Goal: Use online tool/utility: Utilize a website feature to perform a specific function

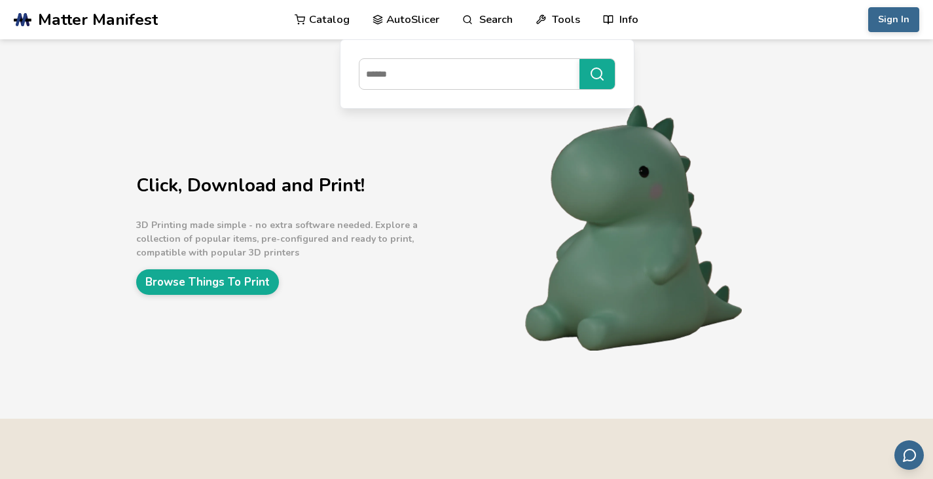
click at [411, 19] on link "AutoSlicer" at bounding box center [406, 19] width 67 height 39
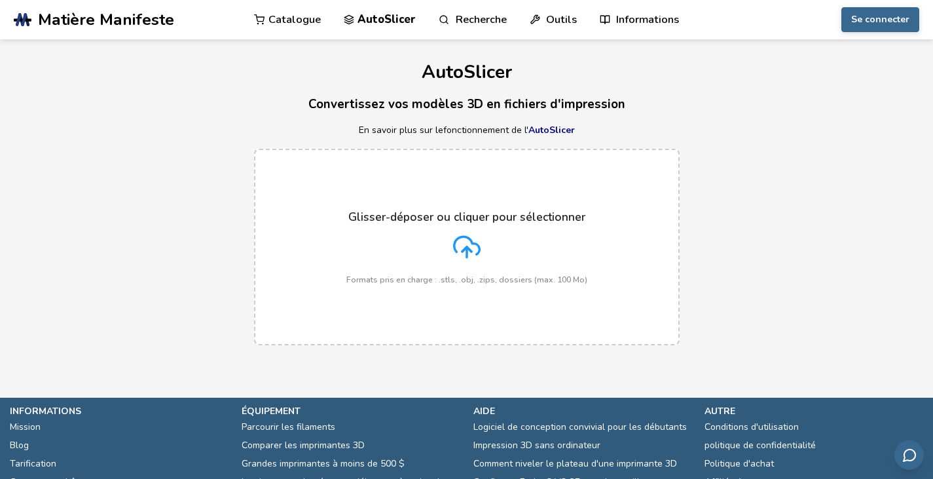
click at [727, 203] on div "Glisser-déposer ou cliquer pour sélectionner Formats pris en charge : .stls, .o…" at bounding box center [466, 247] width 933 height 223
click at [556, 127] on font "AutoSlicer" at bounding box center [551, 130] width 46 height 12
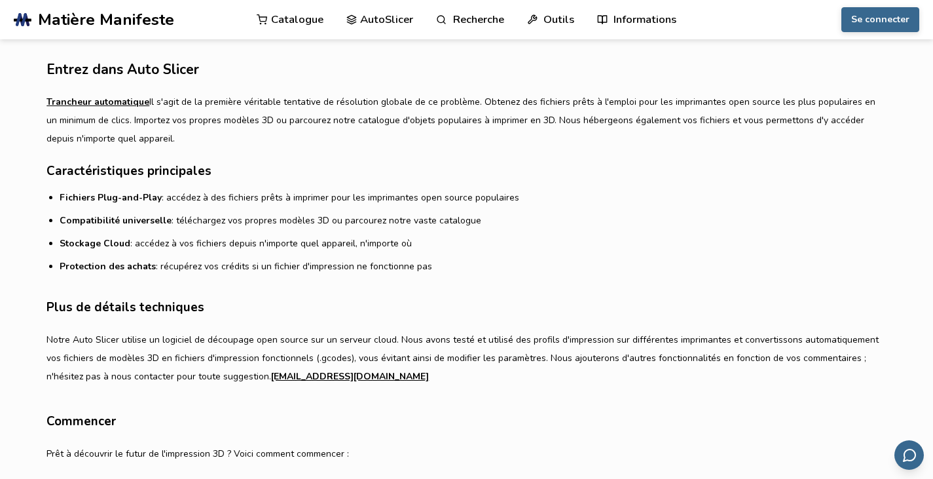
scroll to position [655, 0]
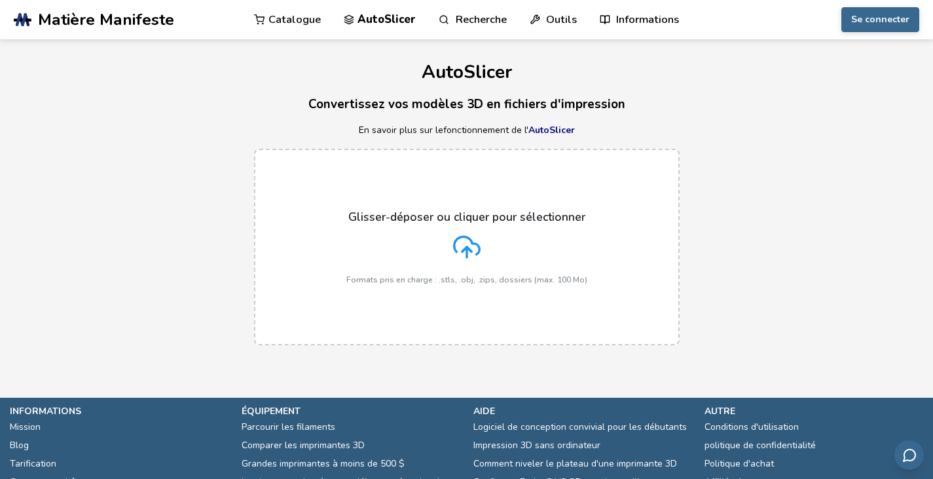
drag, startPoint x: 468, startPoint y: 253, endPoint x: 399, endPoint y: 289, distance: 77.9
click at [399, 289] on label "Glisser-déposer ou cliquer pour sélectionner Formats pris en charge : .stls, .o…" at bounding box center [467, 247] width 426 height 196
click at [0, 0] on input "Glisser-déposer ou cliquer pour sélectionner Formats pris en charge : .stls, .o…" at bounding box center [0, 0] width 0 height 0
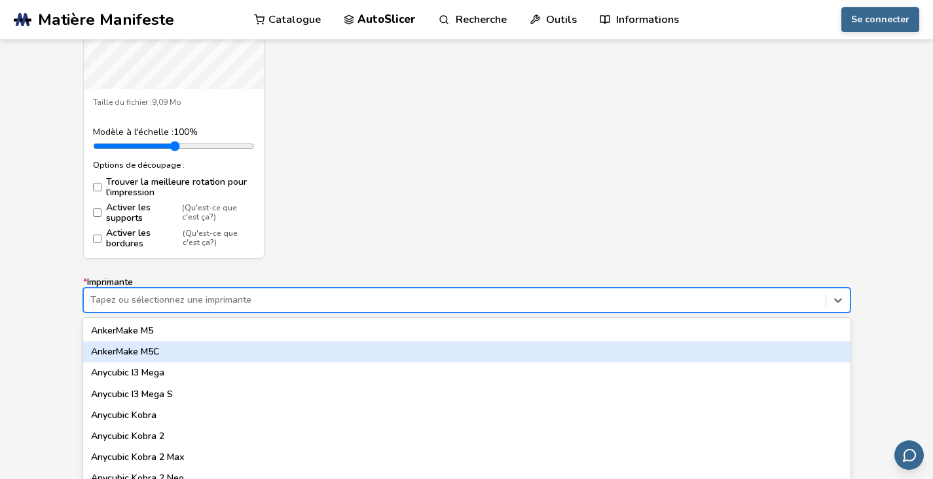
scroll to position [695, 0]
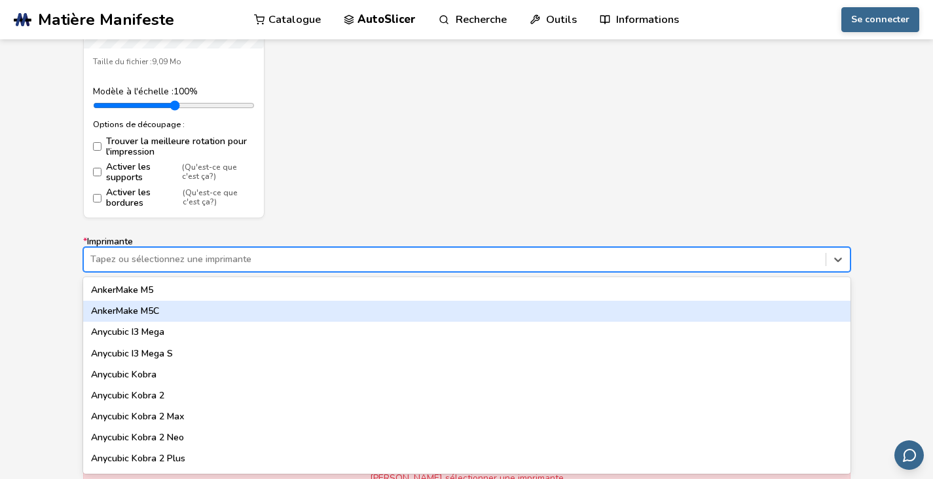
click at [206, 272] on div "62 results available. Use Up and Down to choose options, press Enter to select …" at bounding box center [466, 259] width 767 height 25
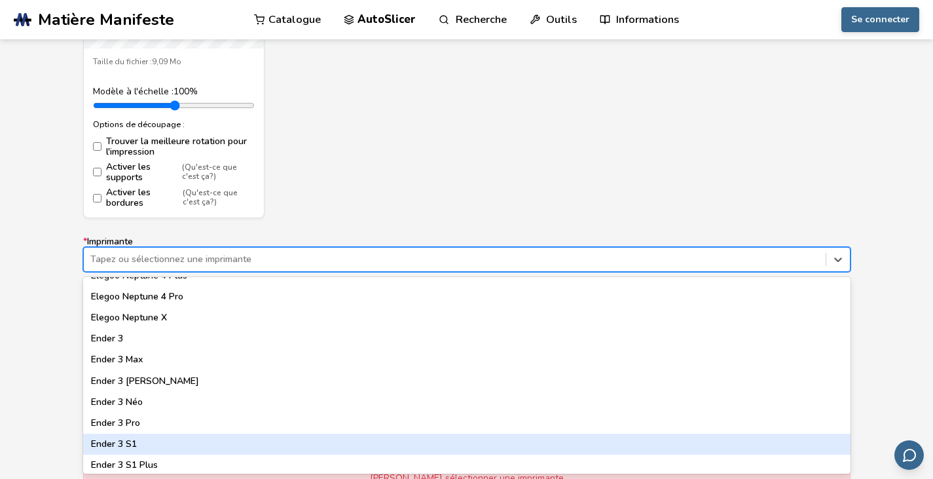
scroll to position [655, 0]
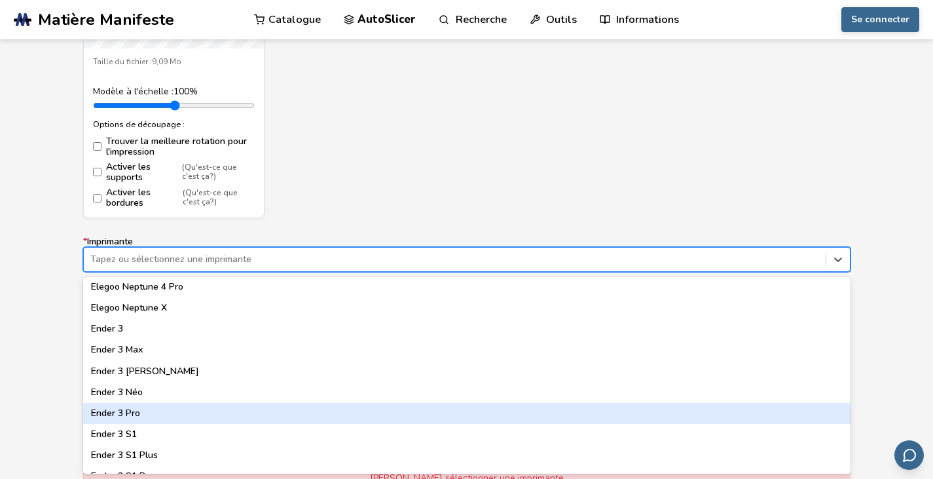
click at [161, 416] on div "Ender 3 Pro" at bounding box center [466, 413] width 767 height 21
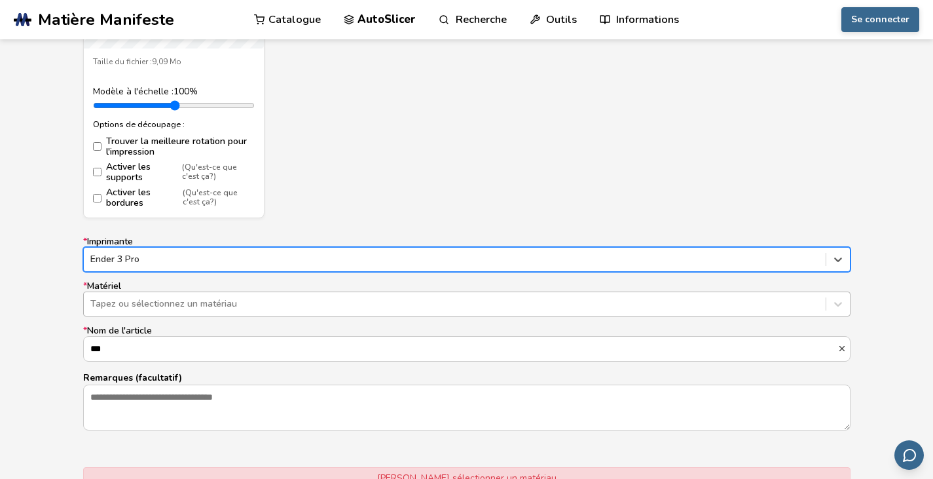
click at [196, 306] on div at bounding box center [454, 303] width 729 height 13
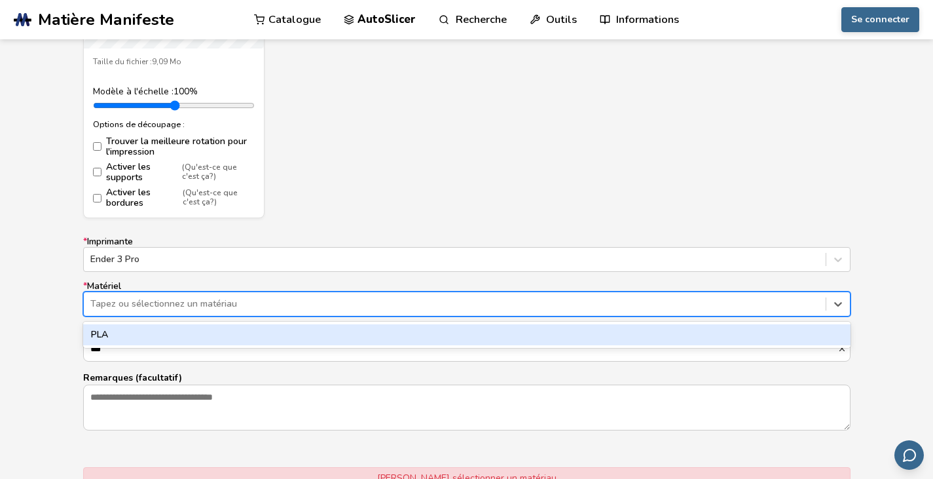
click at [189, 337] on div "PLA" at bounding box center [466, 334] width 767 height 21
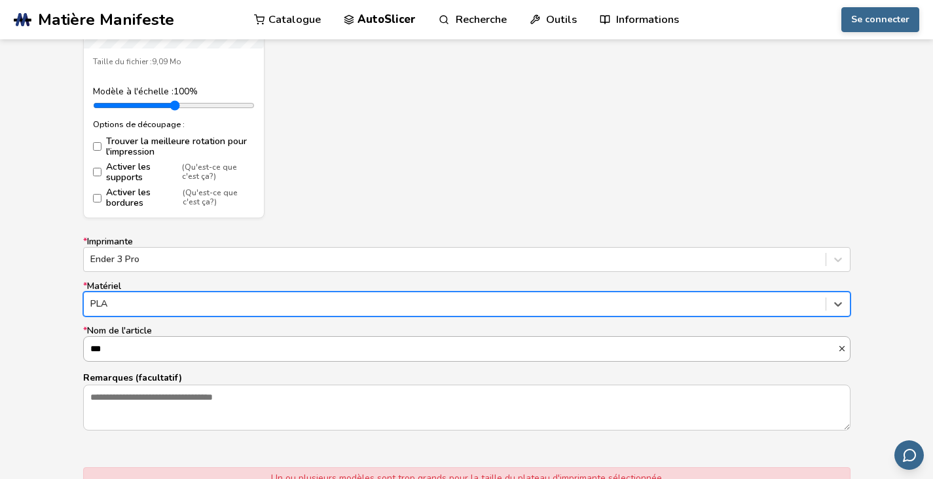
click at [221, 347] on input "***" at bounding box center [461, 349] width 754 height 24
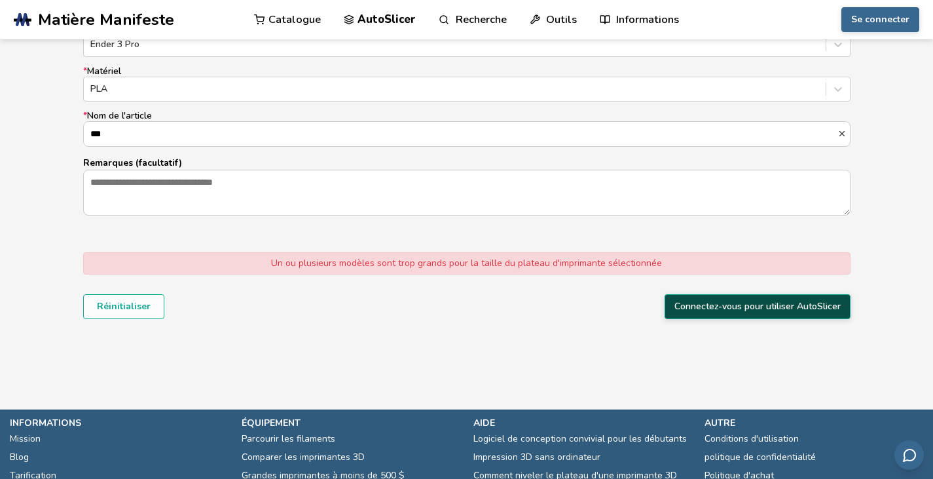
scroll to position [957, 0]
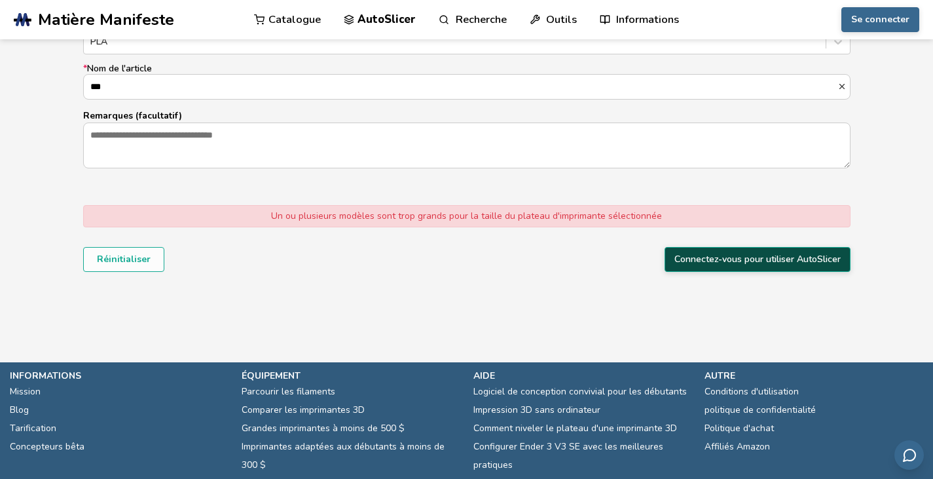
click at [745, 265] on button "Connectez-vous pour utiliser AutoSlicer" at bounding box center [758, 259] width 186 height 25
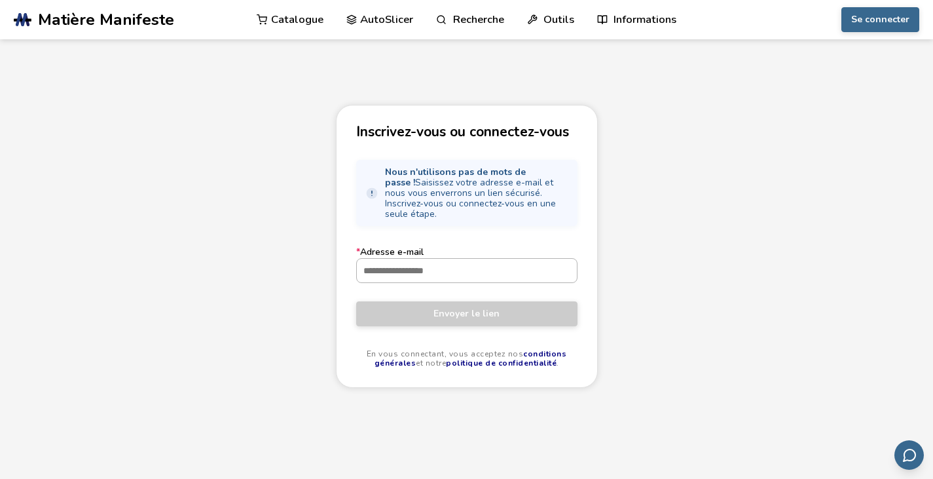
click at [464, 262] on input "* Adresse e-mail" at bounding box center [467, 271] width 220 height 24
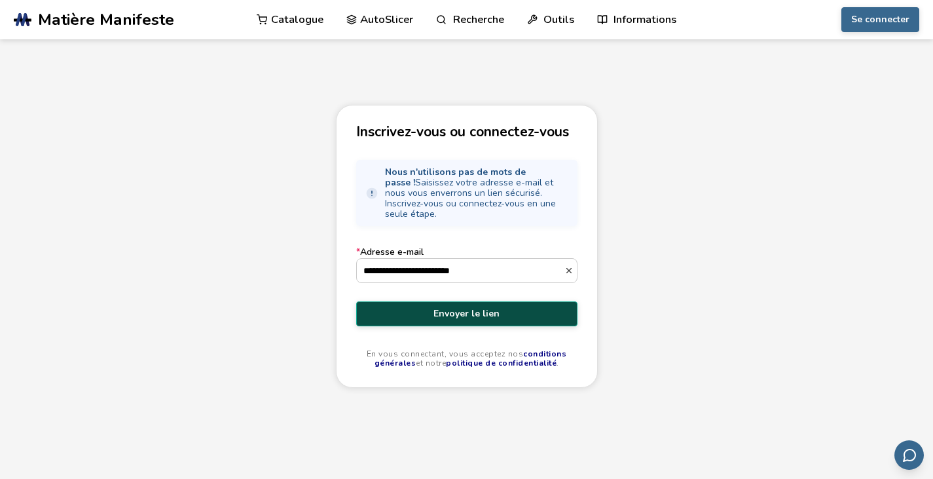
type input "**********"
click at [492, 307] on font "Envoyer le lien" at bounding box center [466, 313] width 66 height 12
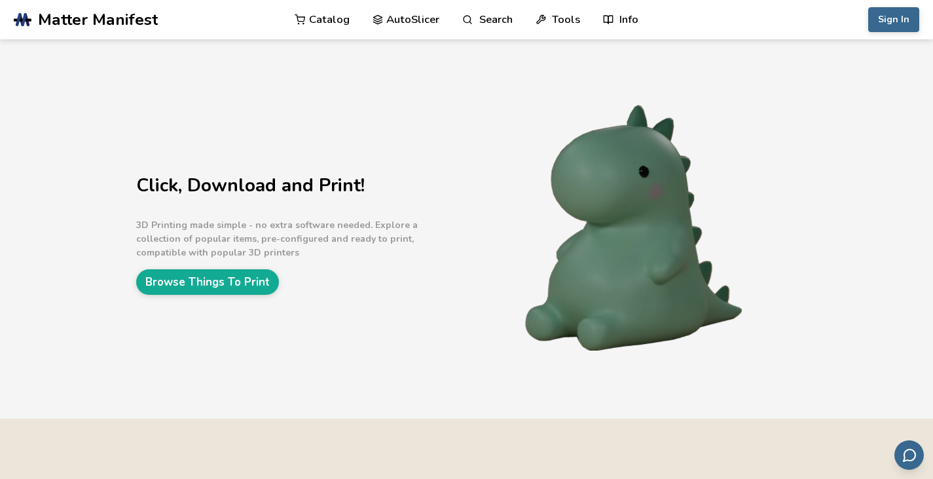
click at [410, 23] on link "AutoSlicer" at bounding box center [406, 19] width 67 height 39
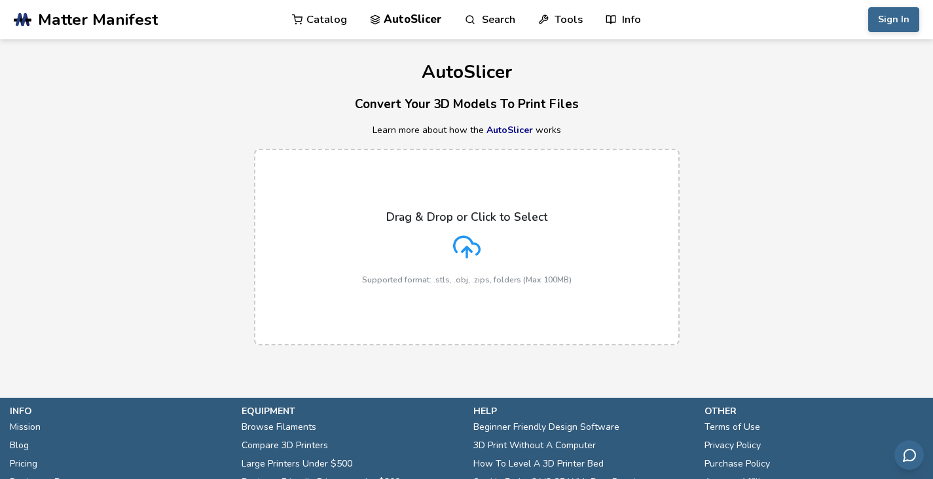
click at [461, 230] on div "Drag & Drop or Click to Select Supported format: .stls, .obj, .zips, folders (M…" at bounding box center [467, 247] width 210 height 74
click at [0, 0] on input "Drag & Drop or Click to Select Supported format: .stls, .obj, .zips, folders (M…" at bounding box center [0, 0] width 0 height 0
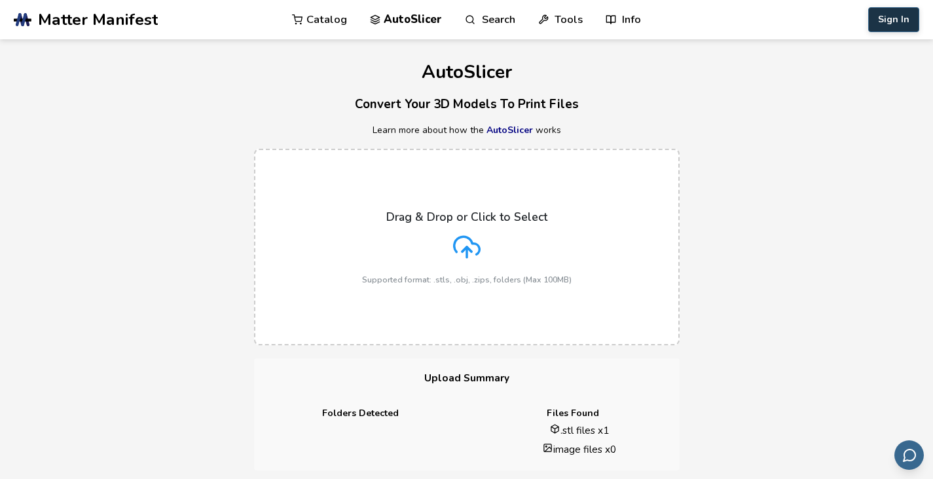
click at [881, 20] on button "Sign In" at bounding box center [893, 19] width 51 height 25
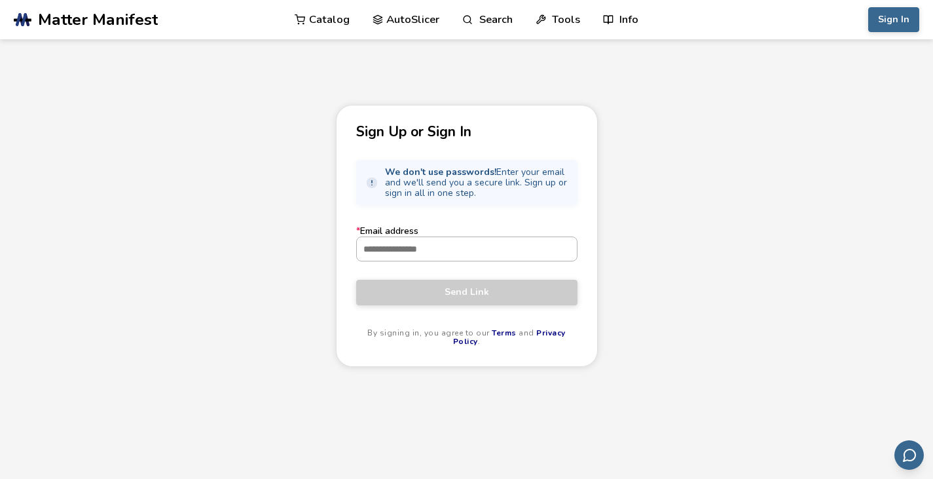
drag, startPoint x: 505, startPoint y: 252, endPoint x: 505, endPoint y: 236, distance: 15.7
click at [505, 252] on input "* Email address" at bounding box center [467, 249] width 220 height 24
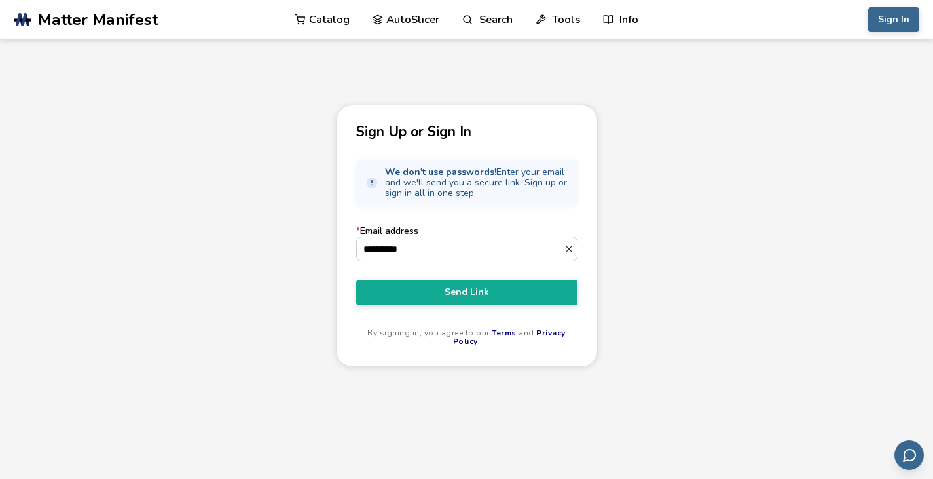
type input "**********"
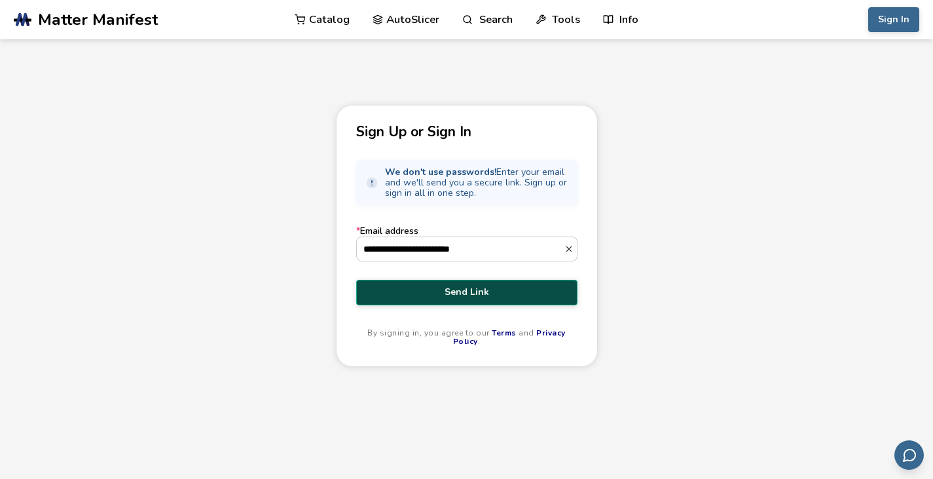
click at [527, 300] on button "Send Link" at bounding box center [466, 292] width 221 height 25
